Goal: Information Seeking & Learning: Learn about a topic

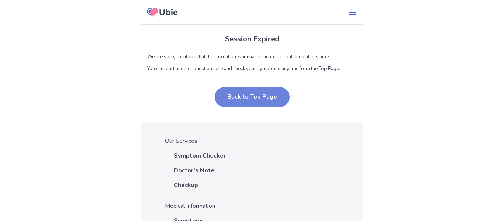
click at [239, 102] on button "Back to Top Page" at bounding box center [252, 97] width 75 height 20
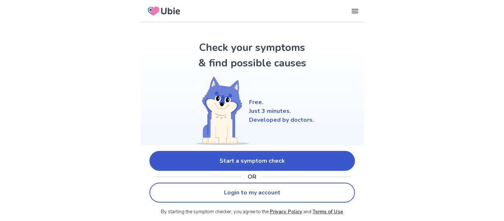
click at [269, 161] on link "Start a symptom check" at bounding box center [252, 161] width 206 height 20
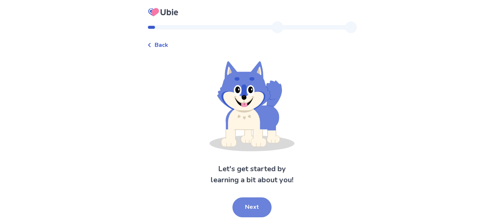
click at [263, 206] on button "Next" at bounding box center [251, 207] width 39 height 20
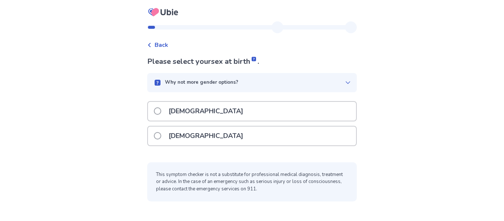
click at [212, 137] on div "[DEMOGRAPHIC_DATA]" at bounding box center [252, 136] width 208 height 19
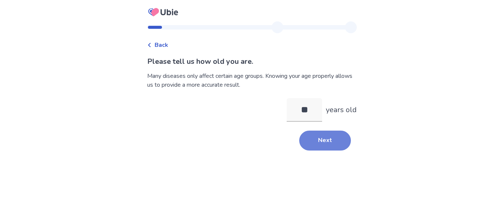
click at [330, 143] on button "Next" at bounding box center [325, 141] width 52 height 20
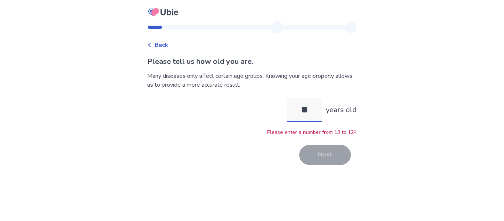
click at [300, 111] on input "**" at bounding box center [304, 110] width 35 height 24
click at [305, 110] on input "**" at bounding box center [304, 110] width 35 height 24
type input "**"
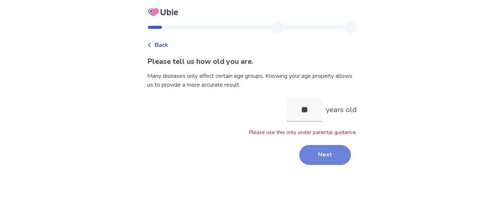
click at [321, 149] on button "Next" at bounding box center [325, 155] width 52 height 20
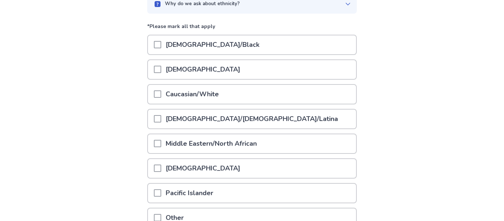
scroll to position [80, 0]
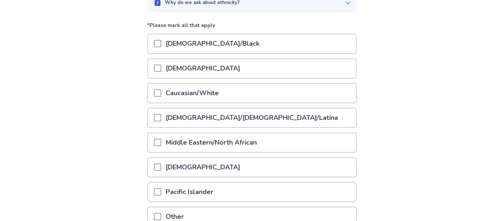
click at [292, 120] on div "Hispanic/Latino/Latina" at bounding box center [252, 117] width 208 height 19
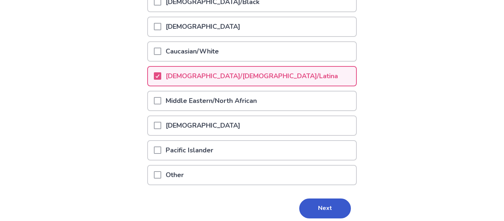
scroll to position [123, 0]
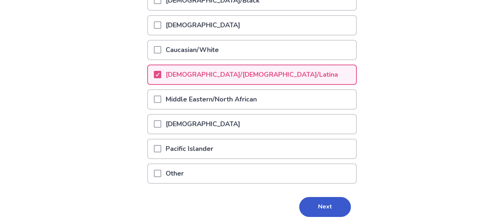
click at [298, 177] on div "Other" at bounding box center [252, 173] width 208 height 19
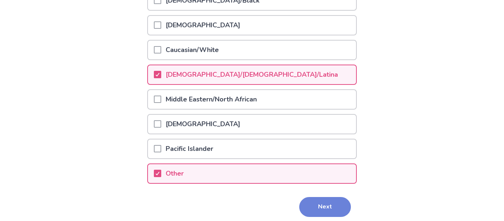
click at [331, 209] on button "Next" at bounding box center [325, 207] width 52 height 20
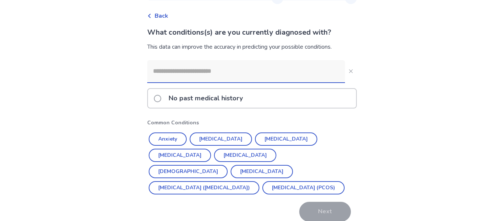
scroll to position [31, 0]
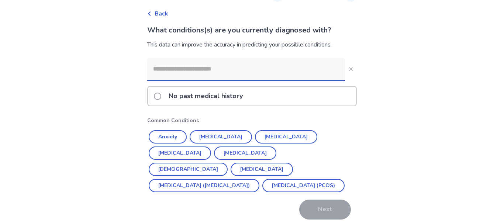
click at [318, 97] on div "No past medical history" at bounding box center [252, 96] width 208 height 19
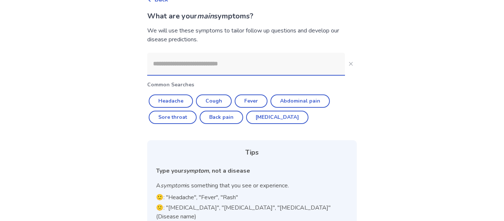
scroll to position [45, 0]
click at [274, 62] on input at bounding box center [246, 64] width 198 height 22
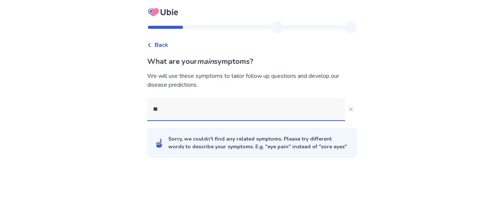
scroll to position [0, 0]
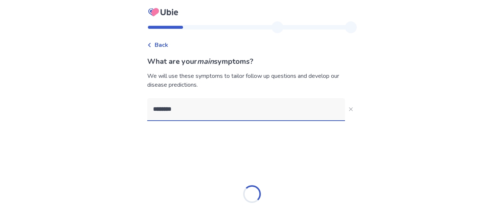
type input "********"
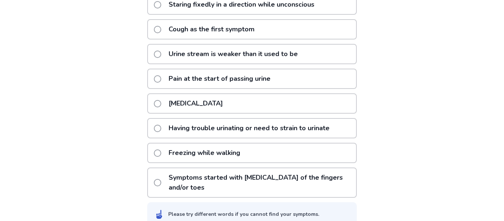
scroll to position [207, 0]
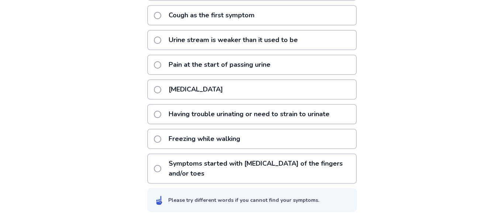
click at [339, 139] on div "Freezing while walking" at bounding box center [252, 139] width 210 height 20
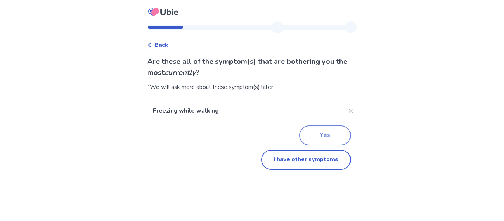
click at [337, 136] on button "Yes" at bounding box center [325, 135] width 52 height 20
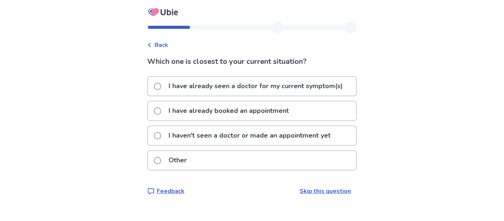
click at [302, 144] on p "I haven't seen a doctor or made an appointment yet" at bounding box center [249, 135] width 171 height 19
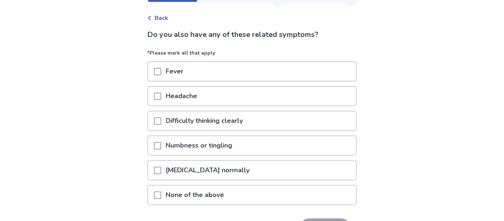
scroll to position [28, 0]
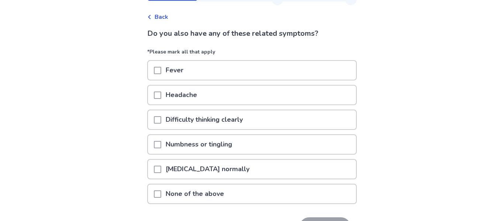
click at [303, 94] on div "Headache" at bounding box center [252, 95] width 208 height 19
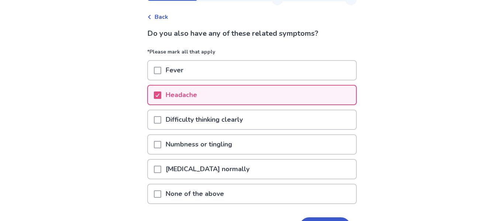
click at [315, 124] on div "Difficulty thinking clearly" at bounding box center [252, 119] width 208 height 19
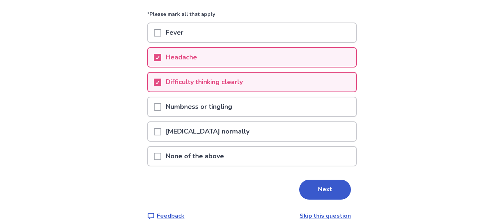
scroll to position [66, 0]
click at [323, 186] on button "Next" at bounding box center [325, 189] width 52 height 20
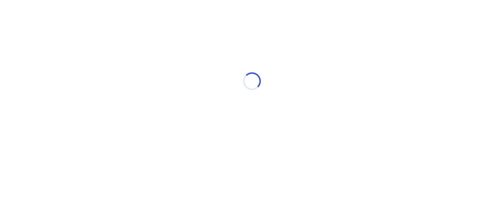
select select "*"
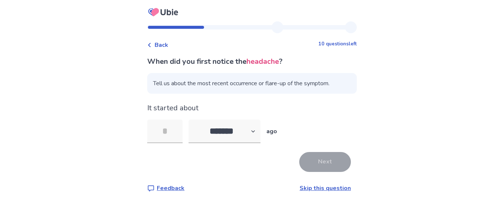
type input "*"
click at [320, 164] on button "Next" at bounding box center [325, 162] width 52 height 20
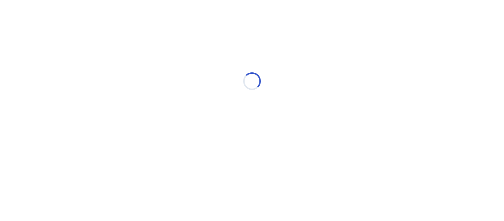
select select "*"
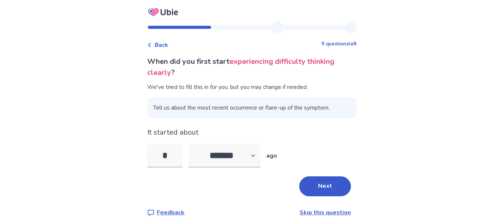
scroll to position [8, 0]
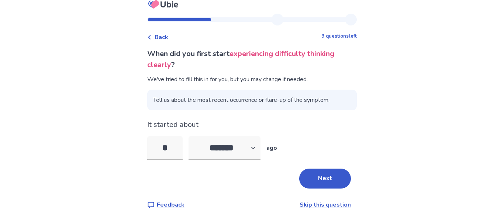
type input "*"
click at [331, 182] on button "Next" at bounding box center [325, 179] width 52 height 20
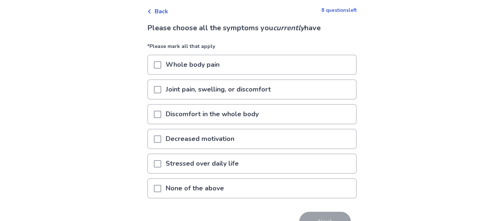
scroll to position [34, 0]
click at [327, 114] on div "Discomfort in the whole body" at bounding box center [252, 113] width 208 height 19
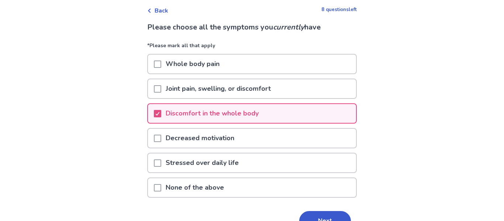
click at [326, 169] on div "Stressed over daily life" at bounding box center [252, 163] width 208 height 19
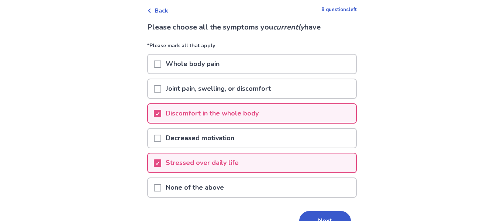
click at [321, 142] on div "Decreased motivation" at bounding box center [252, 138] width 208 height 19
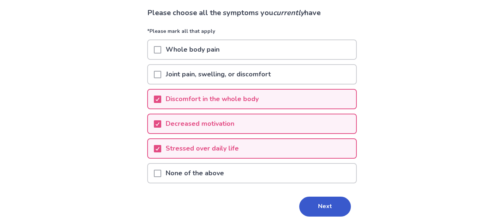
scroll to position [50, 0]
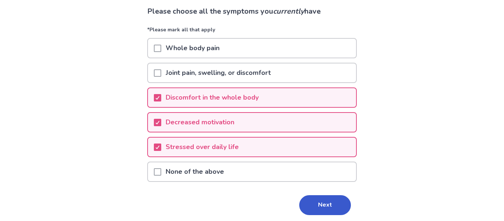
click at [337, 80] on div "Joint pain, swelling, or discomfort" at bounding box center [252, 72] width 208 height 19
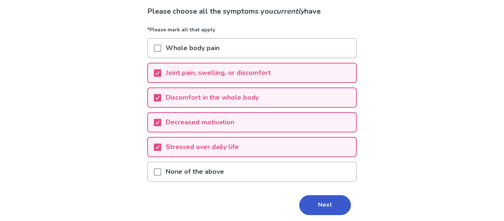
click at [343, 45] on div "Whole body pain" at bounding box center [252, 48] width 208 height 19
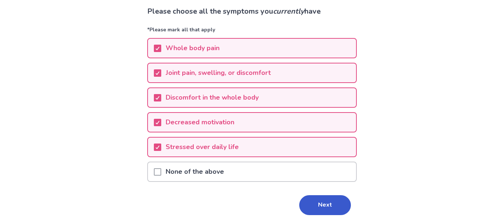
click at [338, 50] on div "Whole body pain" at bounding box center [252, 48] width 208 height 19
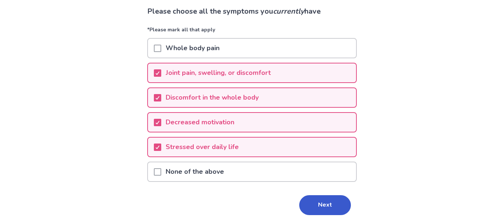
click at [336, 51] on div "Whole body pain" at bounding box center [252, 48] width 208 height 19
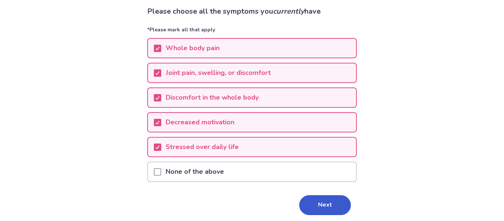
click at [331, 52] on div "Whole body pain" at bounding box center [252, 48] width 208 height 19
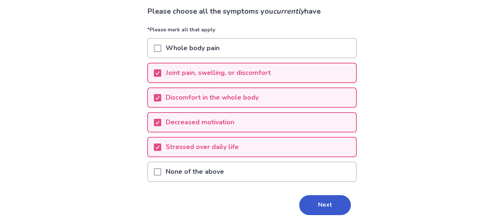
click at [340, 50] on div "Whole body pain" at bounding box center [252, 48] width 208 height 19
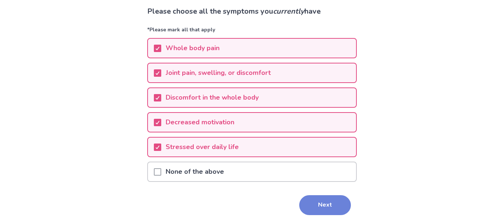
click at [338, 199] on button "Next" at bounding box center [325, 205] width 52 height 20
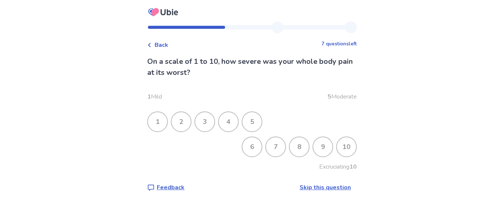
click at [235, 122] on div "4" at bounding box center [228, 121] width 19 height 19
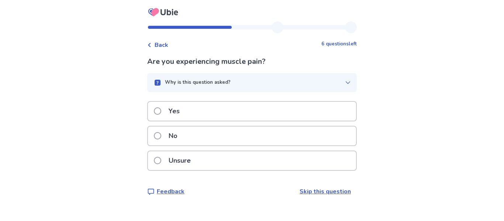
click at [317, 158] on div "Unsure" at bounding box center [252, 160] width 208 height 19
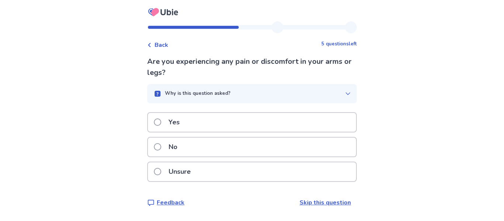
click at [330, 123] on div "Yes" at bounding box center [252, 122] width 208 height 19
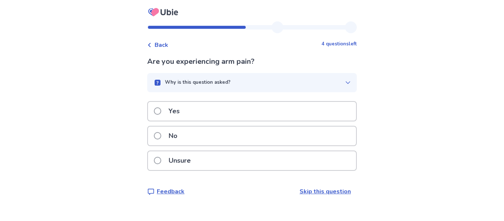
click at [306, 135] on div "No" at bounding box center [252, 136] width 208 height 19
click at [334, 114] on div "Yes" at bounding box center [252, 111] width 208 height 19
click at [275, 135] on div "No" at bounding box center [252, 136] width 208 height 19
click at [277, 134] on div "No" at bounding box center [252, 136] width 208 height 19
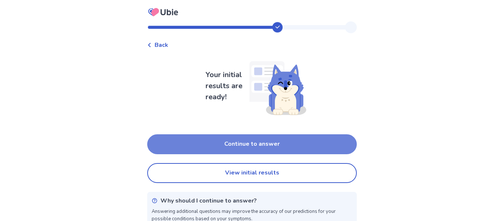
click at [318, 144] on button "Continue to answer" at bounding box center [252, 144] width 210 height 20
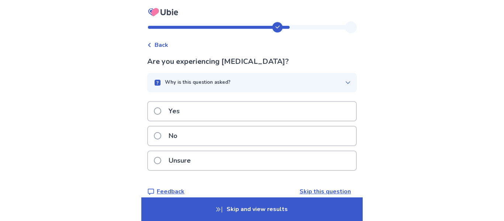
click at [315, 131] on div "No" at bounding box center [252, 136] width 208 height 19
click at [317, 118] on div "Yes" at bounding box center [252, 111] width 208 height 19
click at [290, 113] on div "Yes" at bounding box center [252, 111] width 208 height 19
click at [280, 170] on div "Unsure" at bounding box center [252, 160] width 208 height 19
click at [305, 161] on div "Unsure" at bounding box center [252, 160] width 208 height 19
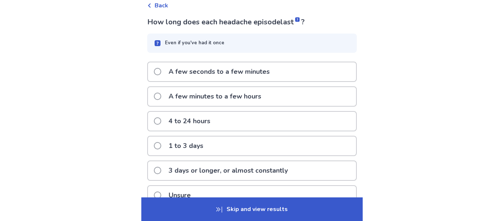
scroll to position [40, 0]
click at [322, 150] on div "1 to 3 days" at bounding box center [252, 145] width 208 height 19
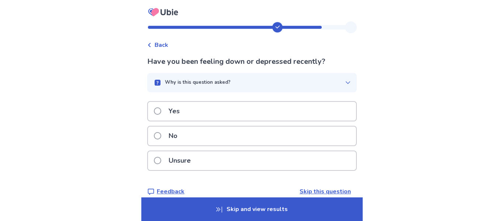
click at [329, 111] on div "Yes" at bounding box center [252, 111] width 208 height 19
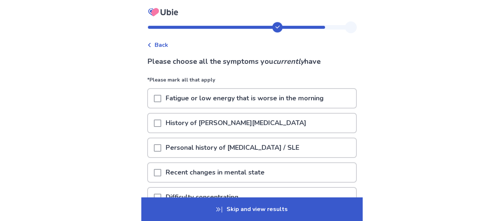
click at [336, 99] on div "Fatigue or low energy that is worse in the morning" at bounding box center [252, 98] width 208 height 19
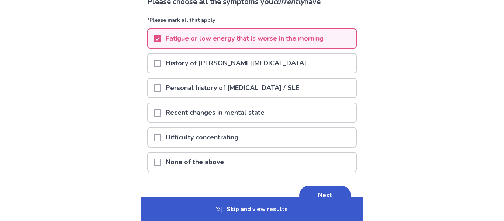
scroll to position [62, 0]
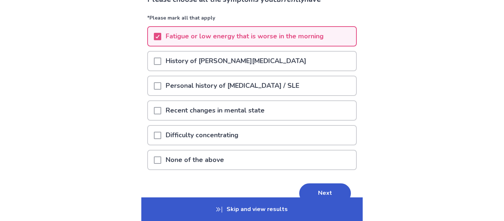
click at [330, 112] on div "Recent changes in mental state" at bounding box center [252, 110] width 208 height 19
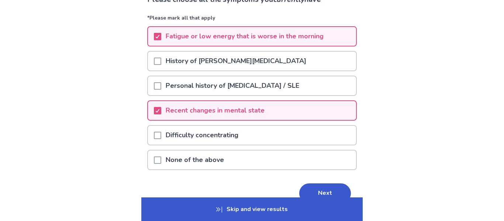
click at [317, 138] on div "Difficulty concentrating" at bounding box center [252, 135] width 208 height 19
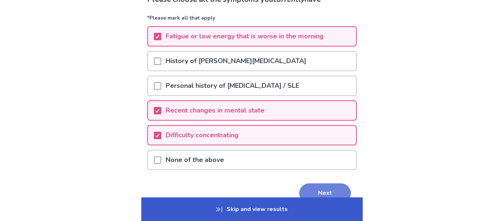
click at [326, 190] on button "Next" at bounding box center [325, 193] width 52 height 20
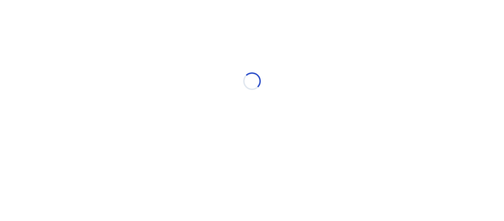
scroll to position [0, 0]
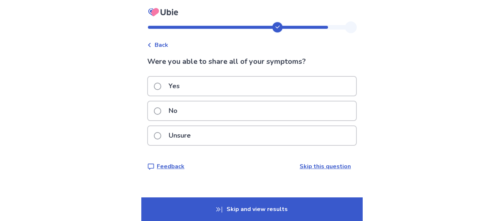
click at [335, 80] on div "Yes" at bounding box center [252, 86] width 208 height 19
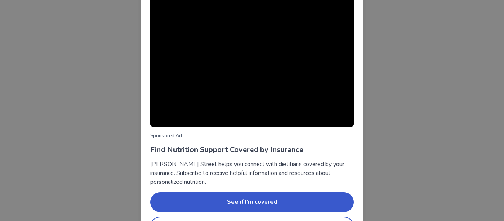
scroll to position [86, 0]
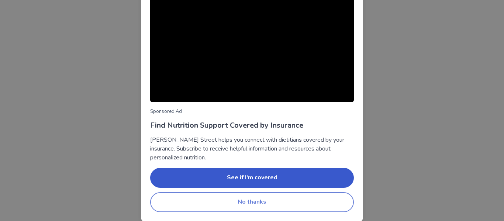
click at [323, 205] on button "No thanks" at bounding box center [252, 202] width 204 height 20
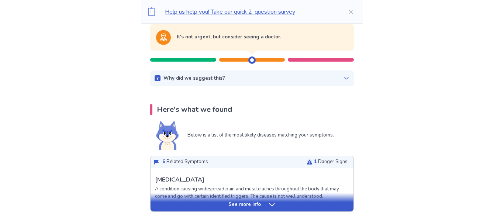
scroll to position [0, 0]
